Goal: Find specific page/section: Find specific page/section

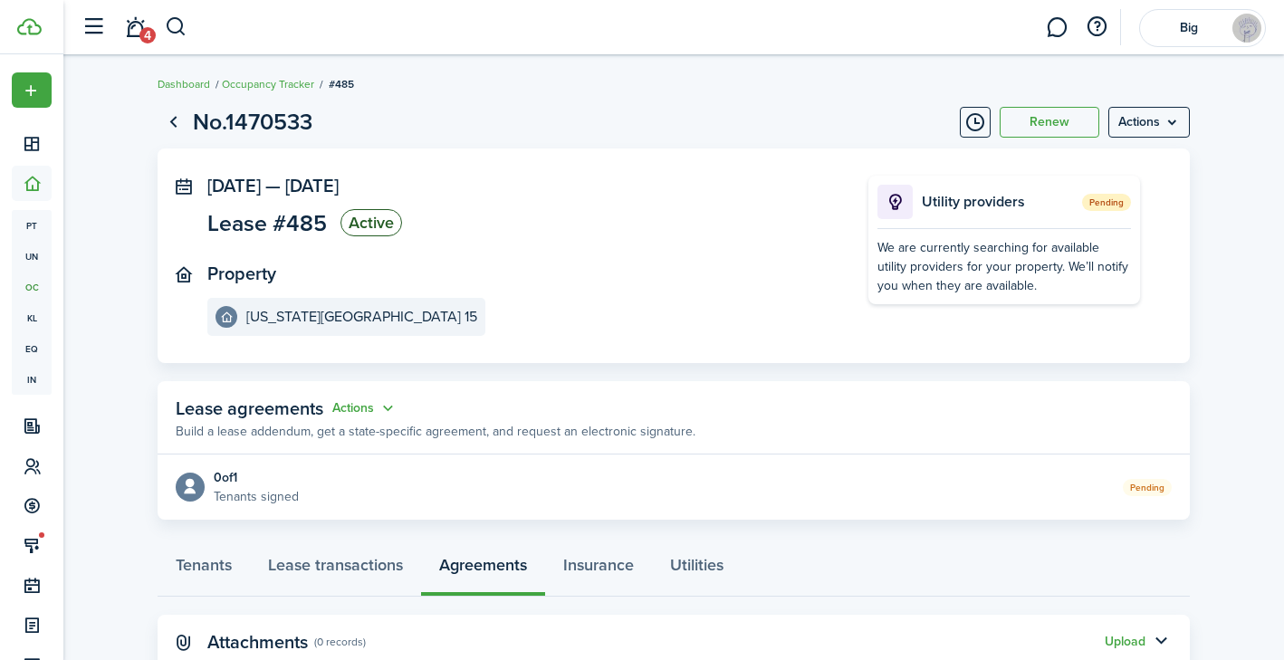
click at [567, 285] on panel-main-section "Property [US_STATE][GEOGRAPHIC_DATA]" at bounding box center [510, 300] width 607 height 72
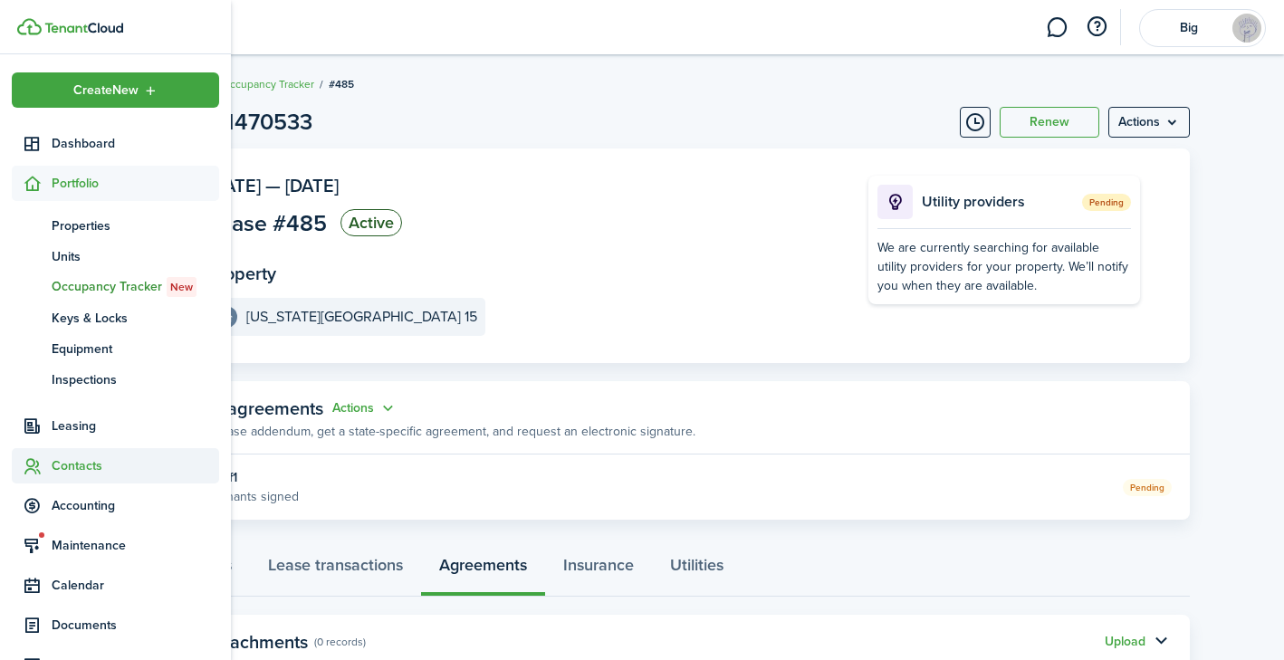
click at [71, 465] on span "Contacts" at bounding box center [136, 466] width 168 height 19
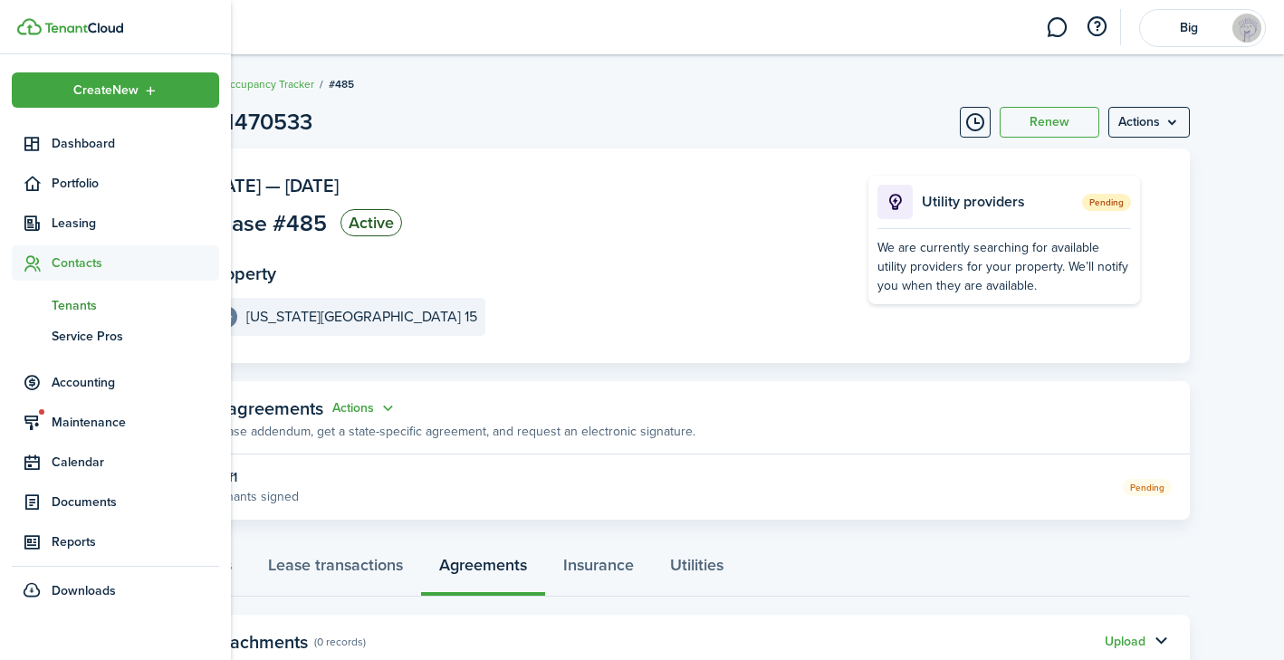
click at [75, 305] on span "Tenants" at bounding box center [136, 305] width 168 height 19
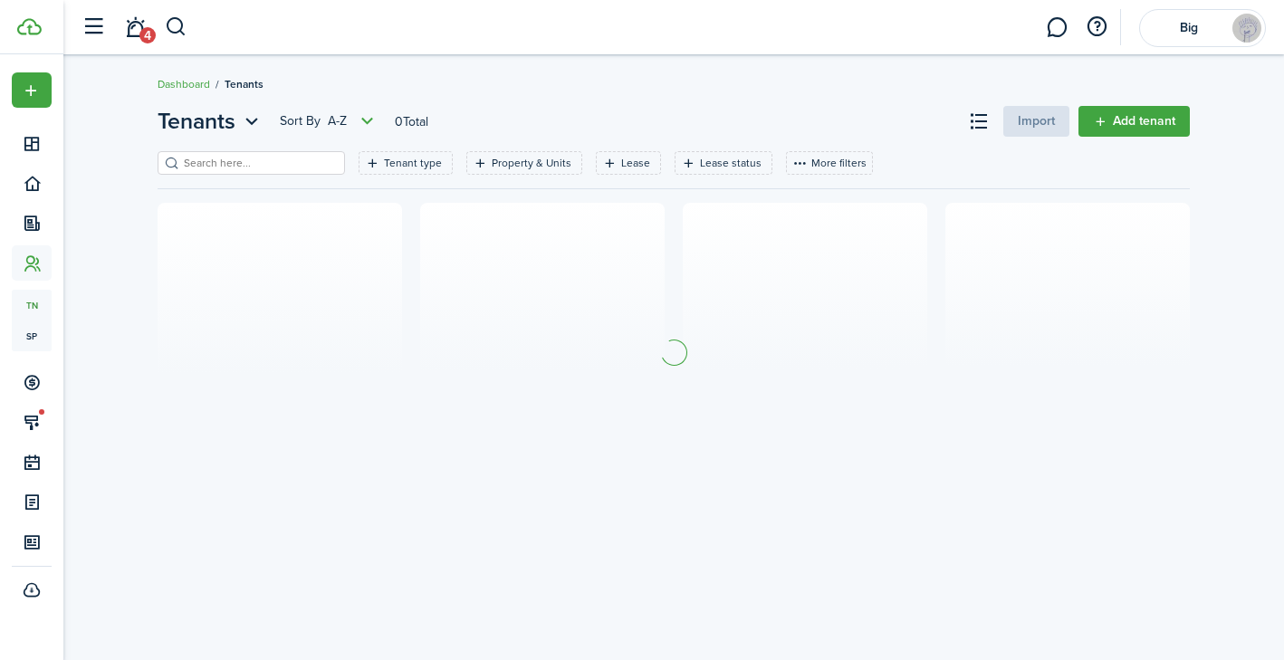
click at [272, 156] on input "search" at bounding box center [258, 163] width 159 height 17
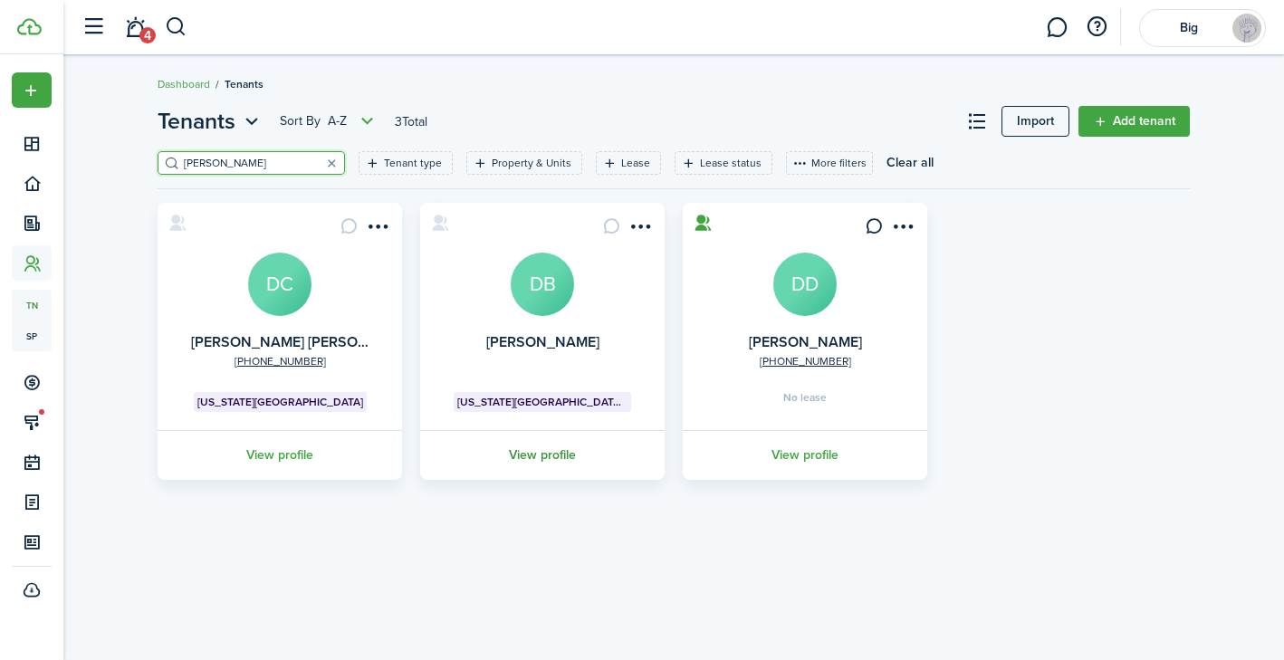
type input "[PERSON_NAME]"
click at [550, 452] on link "View profile" at bounding box center [543, 455] width 250 height 50
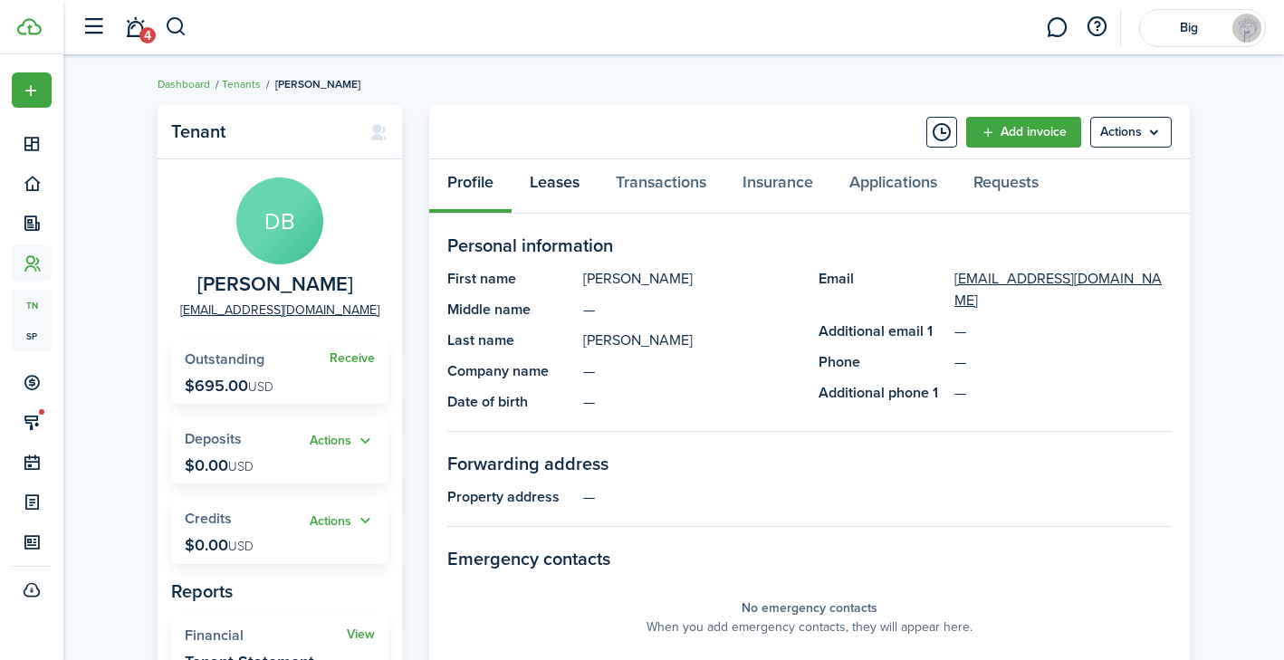
click at [558, 180] on link "Leases" at bounding box center [555, 186] width 86 height 54
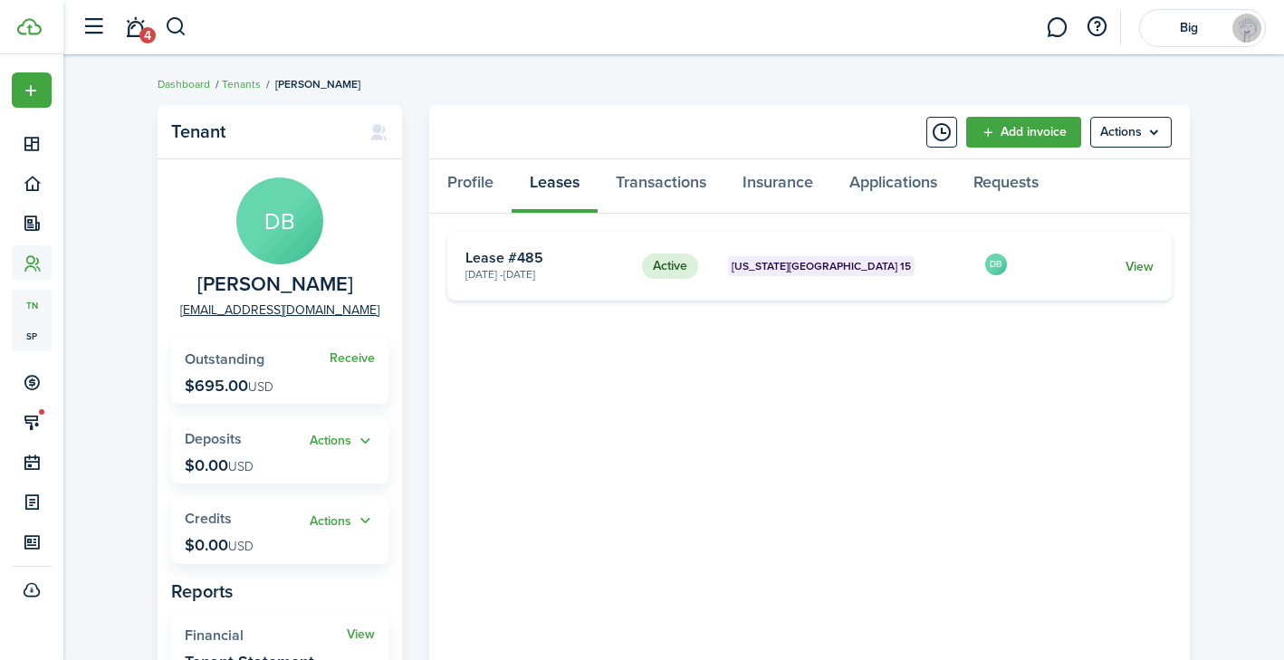
click at [1136, 266] on link "View" at bounding box center [1140, 266] width 28 height 19
